Goal: Task Accomplishment & Management: Use online tool/utility

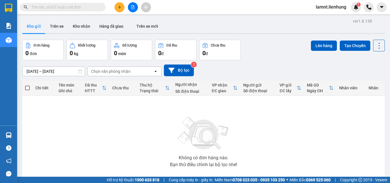
click at [233, 31] on div "Kho gửi Trên xe Kho nhận Hàng đã giao Trên xe mới" at bounding box center [203, 26] width 362 height 15
click at [134, 9] on button at bounding box center [133, 7] width 10 height 10
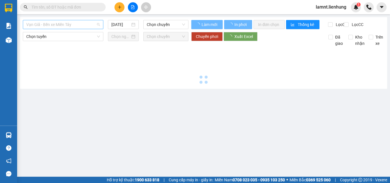
click at [51, 26] on span "Vạn Giã - Bến xe Miền Tây" at bounding box center [63, 24] width 74 height 9
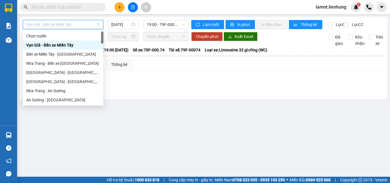
type input "d"
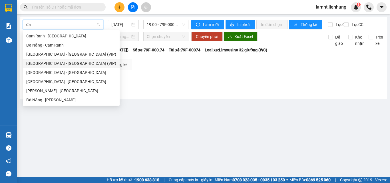
type input "đ"
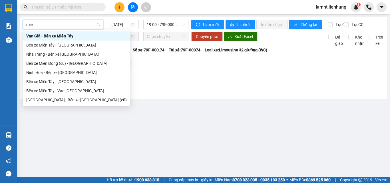
type input "mie"
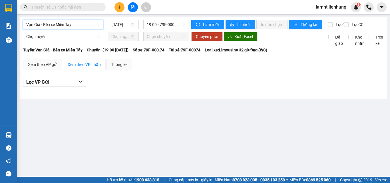
click at [56, 22] on span "Vạn Giã - Bến xe Miền Tây" at bounding box center [63, 24] width 74 height 9
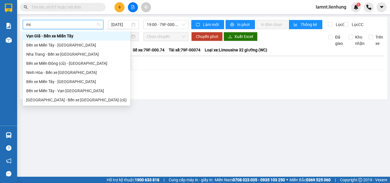
type input "miê"
click at [71, 102] on div "[GEOGRAPHIC_DATA] - Bến xe [GEOGRAPHIC_DATA] (cũ)" at bounding box center [76, 100] width 100 height 6
type input "[DATE]"
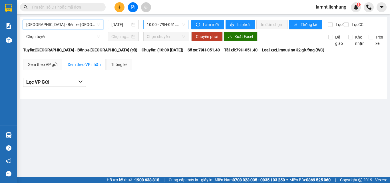
click at [165, 26] on span "10:00 - 79H-051.40" at bounding box center [166, 24] width 38 height 9
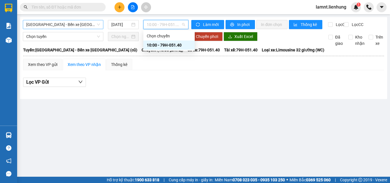
click at [166, 45] on div "10:00 - 79H-051.40" at bounding box center [169, 45] width 45 height 6
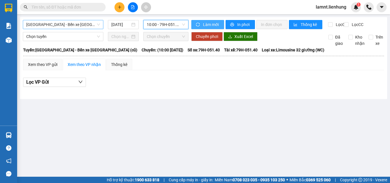
click at [206, 23] on span "Làm mới" at bounding box center [211, 24] width 17 height 6
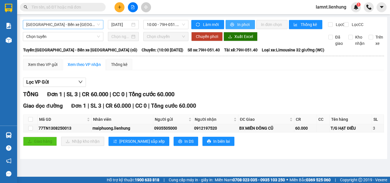
click at [237, 27] on span "In phơi" at bounding box center [243, 24] width 13 height 6
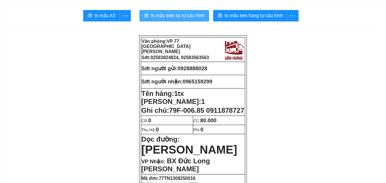
click at [164, 17] on span "In mẫu biên lai tự cấu hình" at bounding box center [178, 15] width 54 height 7
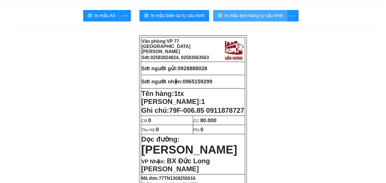
click at [270, 11] on button "In mẫu tem hàng tự cấu hình" at bounding box center [250, 15] width 74 height 11
